Goal: Download file/media

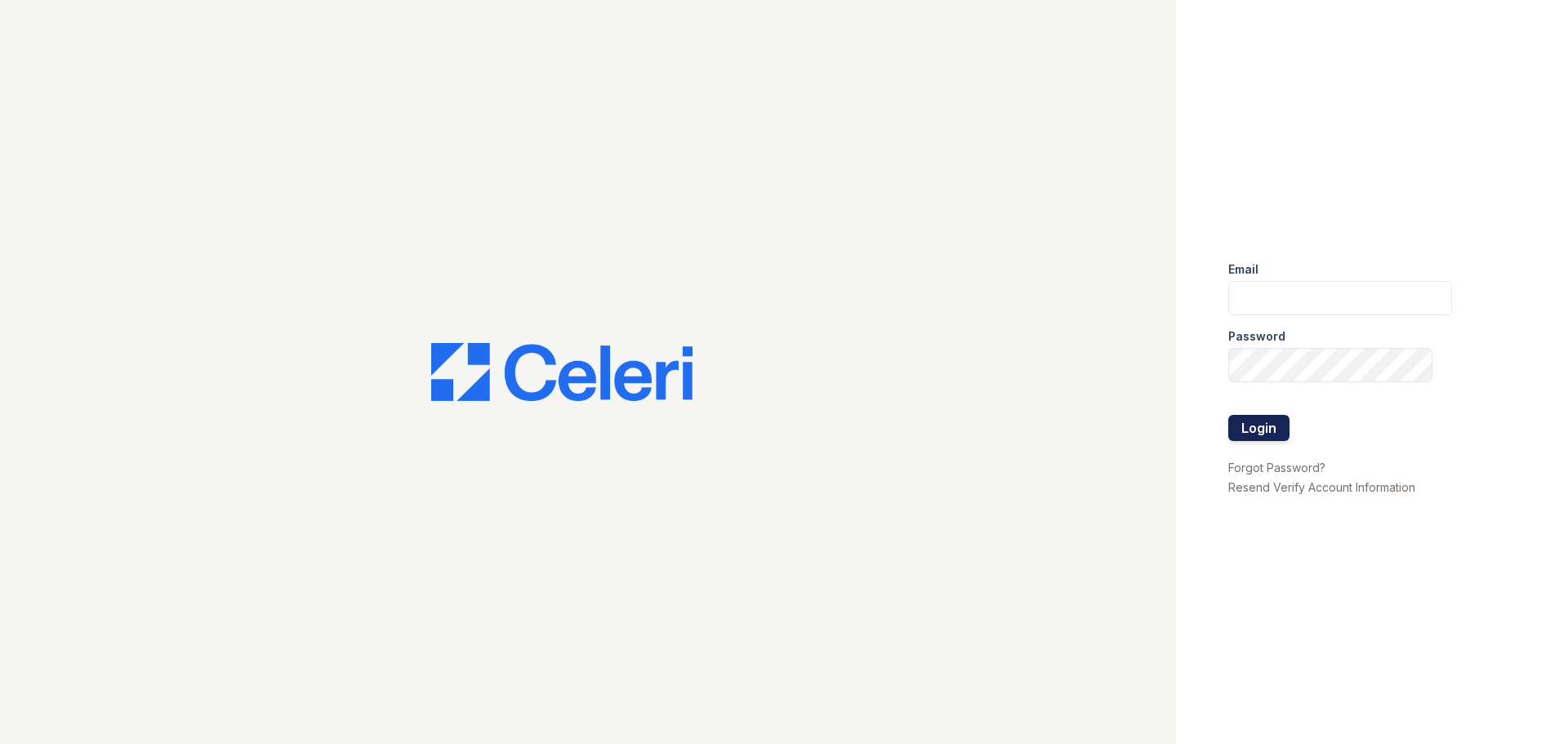
type input "[EMAIL_ADDRESS][DOMAIN_NAME]"
click at [1248, 428] on button "Login" at bounding box center [1259, 428] width 62 height 26
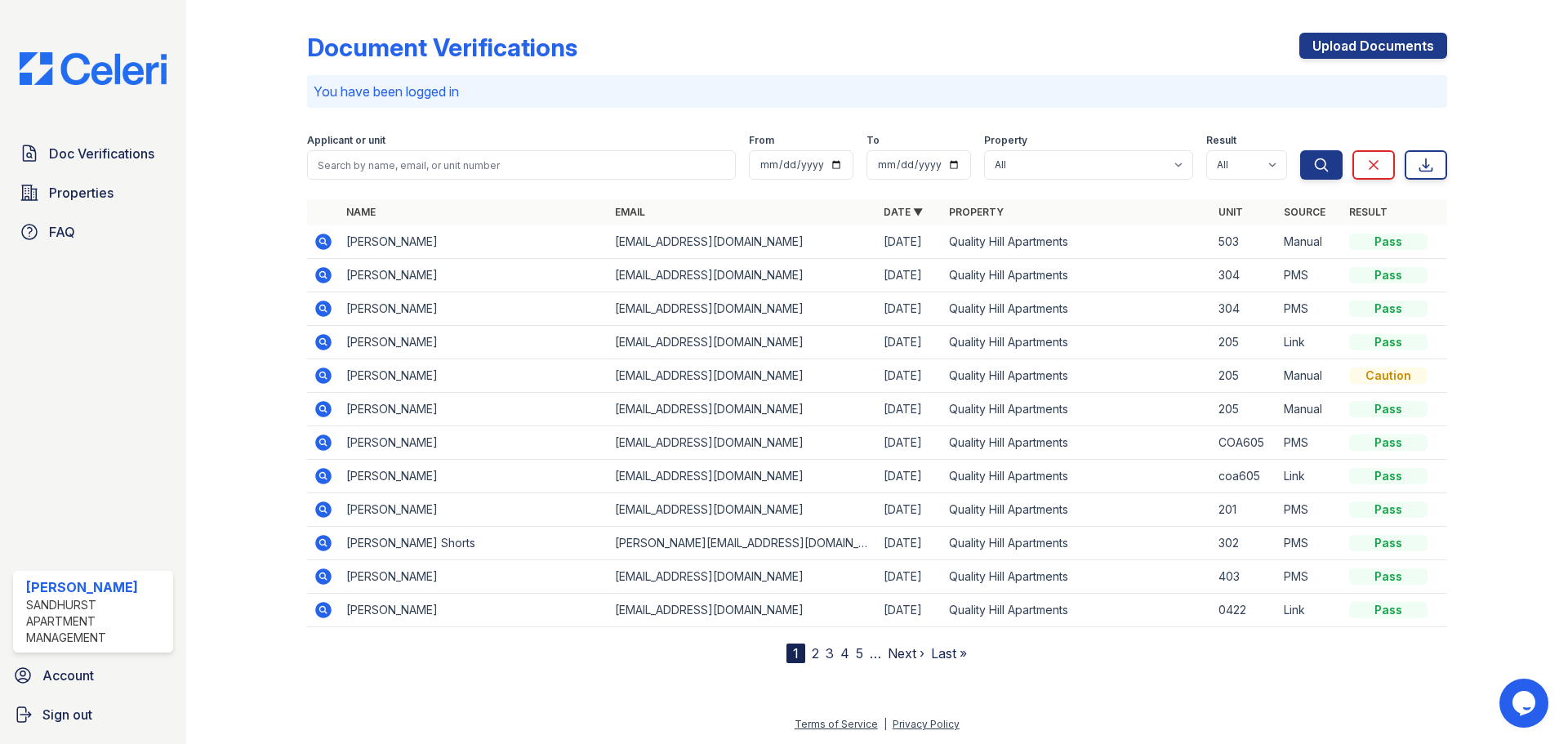
click at [322, 235] on icon at bounding box center [323, 242] width 17 height 17
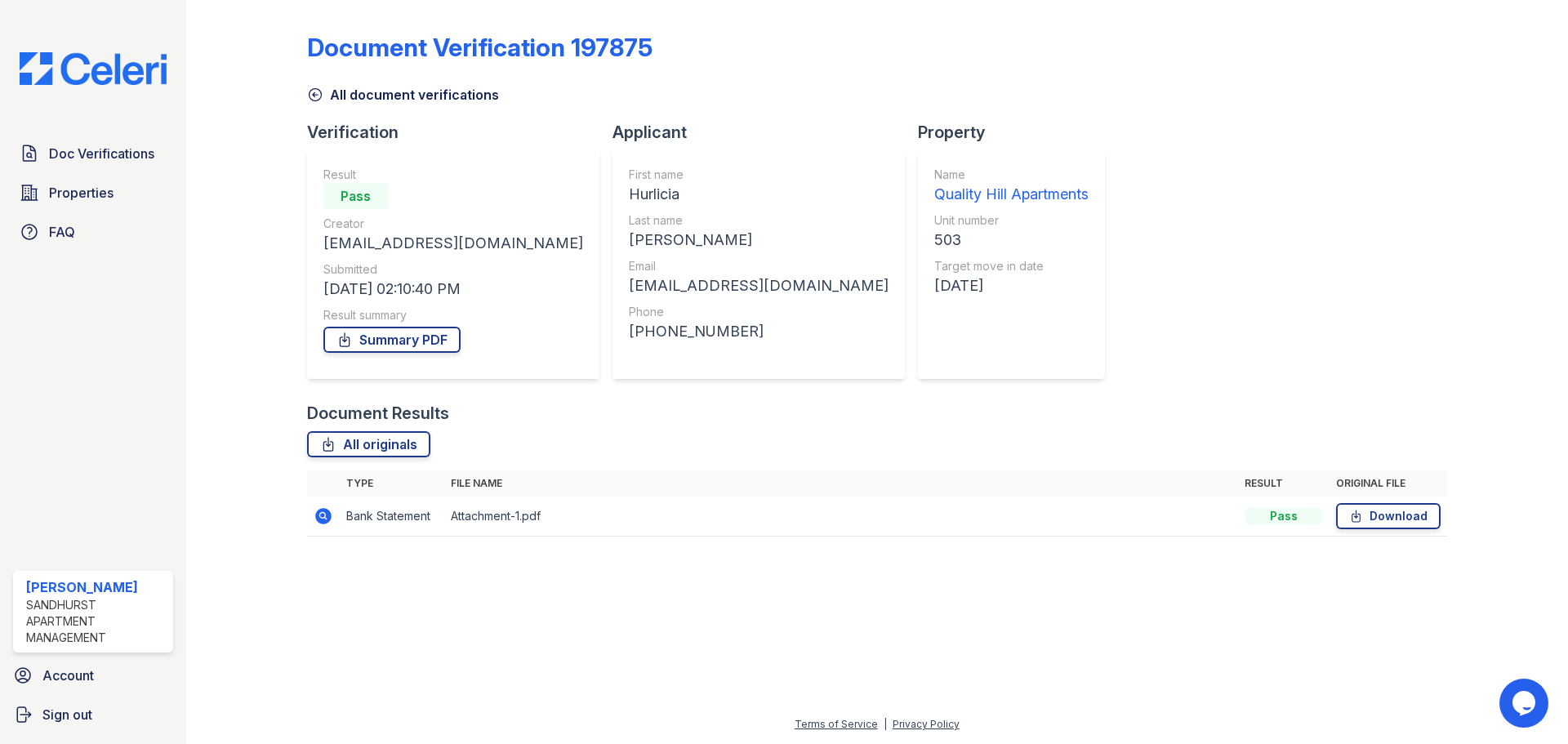
click at [504, 521] on td "Attachment-1.pdf" at bounding box center [841, 516] width 794 height 40
click at [1366, 518] on link "Download" at bounding box center [1389, 516] width 105 height 26
click at [406, 332] on link "Summary PDF" at bounding box center [392, 340] width 137 height 26
